Goal: Transaction & Acquisition: Purchase product/service

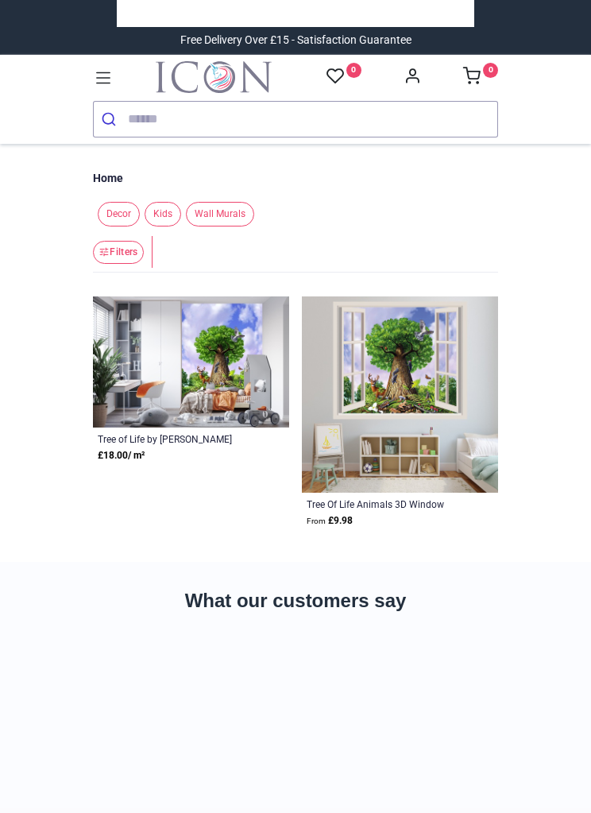
click at [167, 211] on span "Kids" at bounding box center [163, 214] width 37 height 25
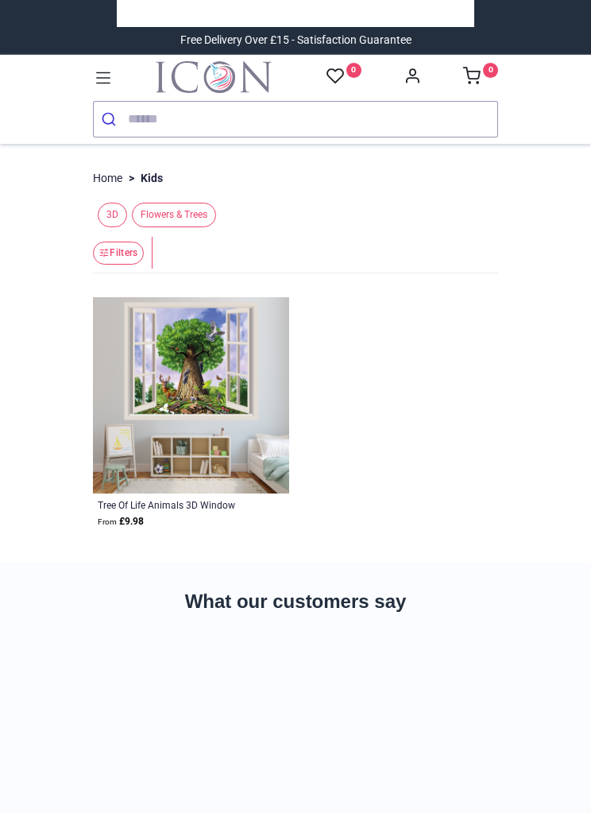
click at [198, 221] on span "Flowers & Trees" at bounding box center [174, 215] width 84 height 25
